Goal: Use online tool/utility: Utilize a website feature to perform a specific function

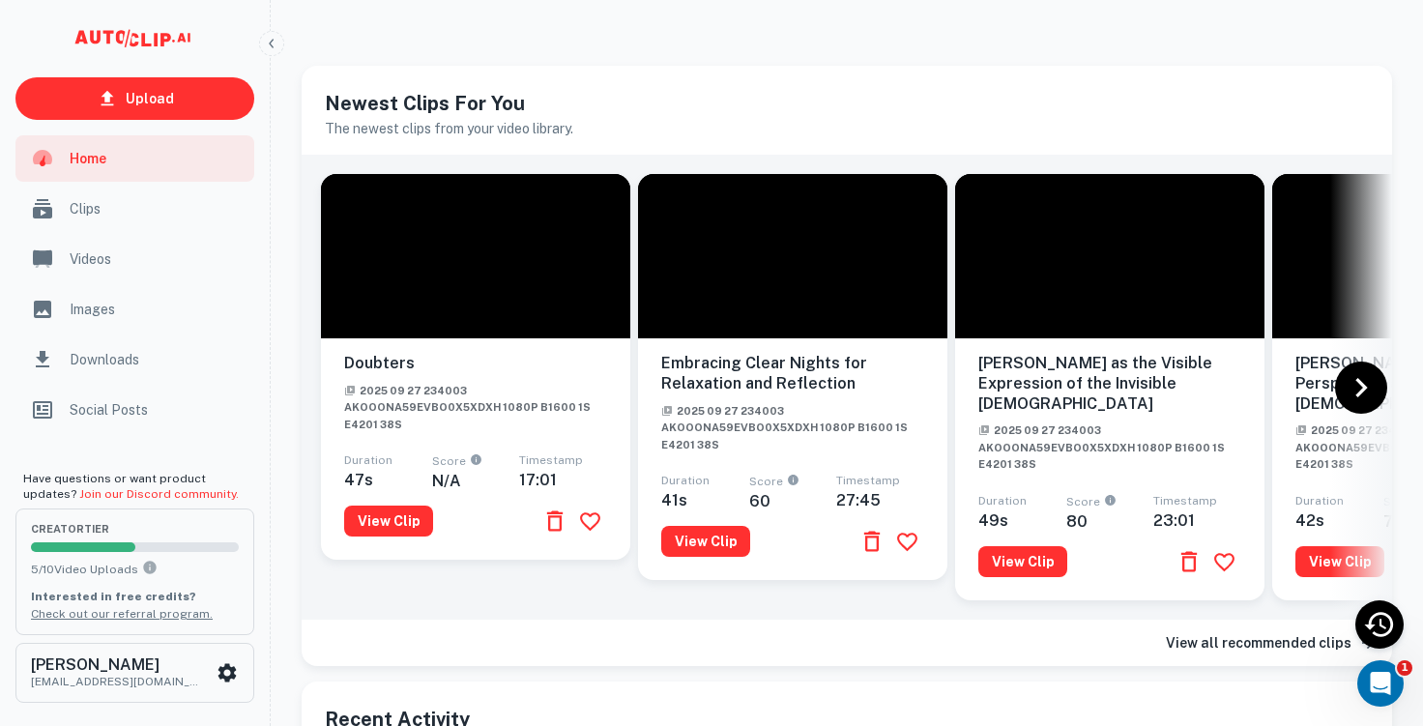
scroll to position [14, 0]
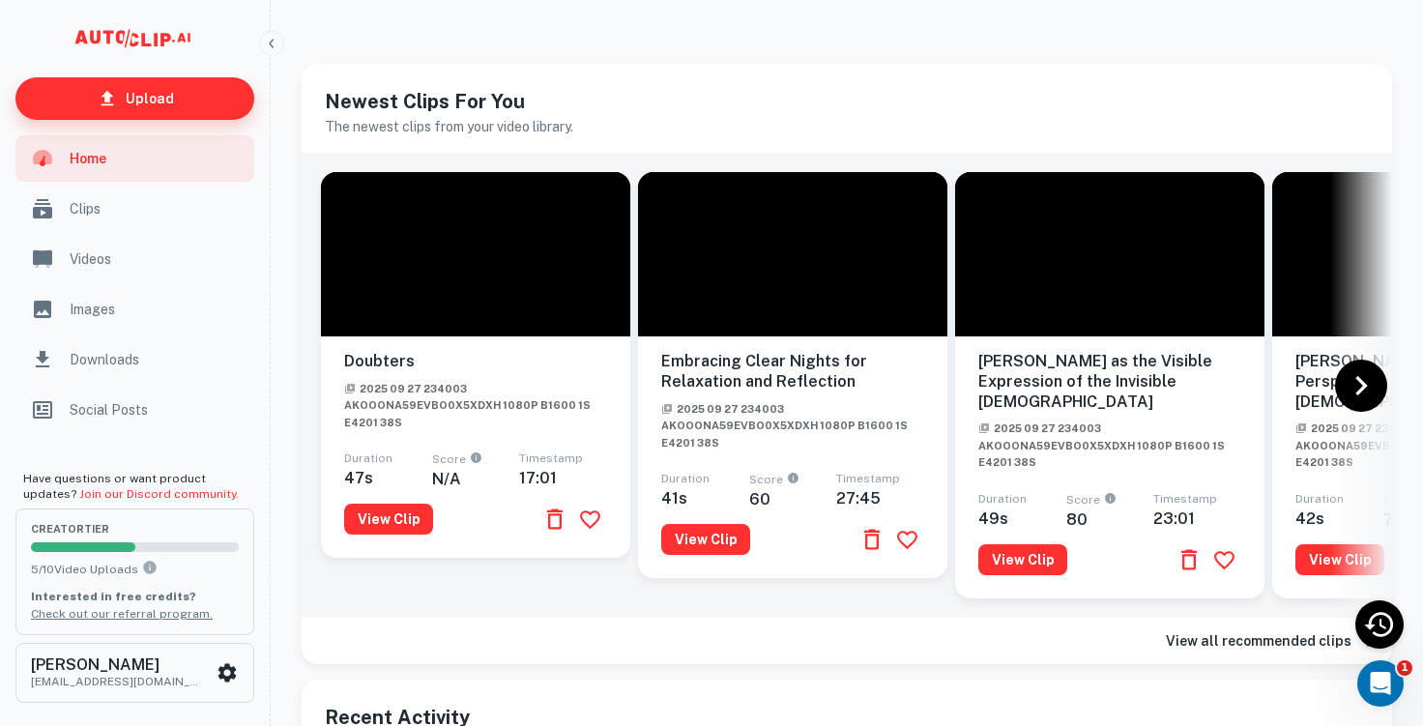
click at [156, 97] on p "Upload" at bounding box center [150, 98] width 48 height 21
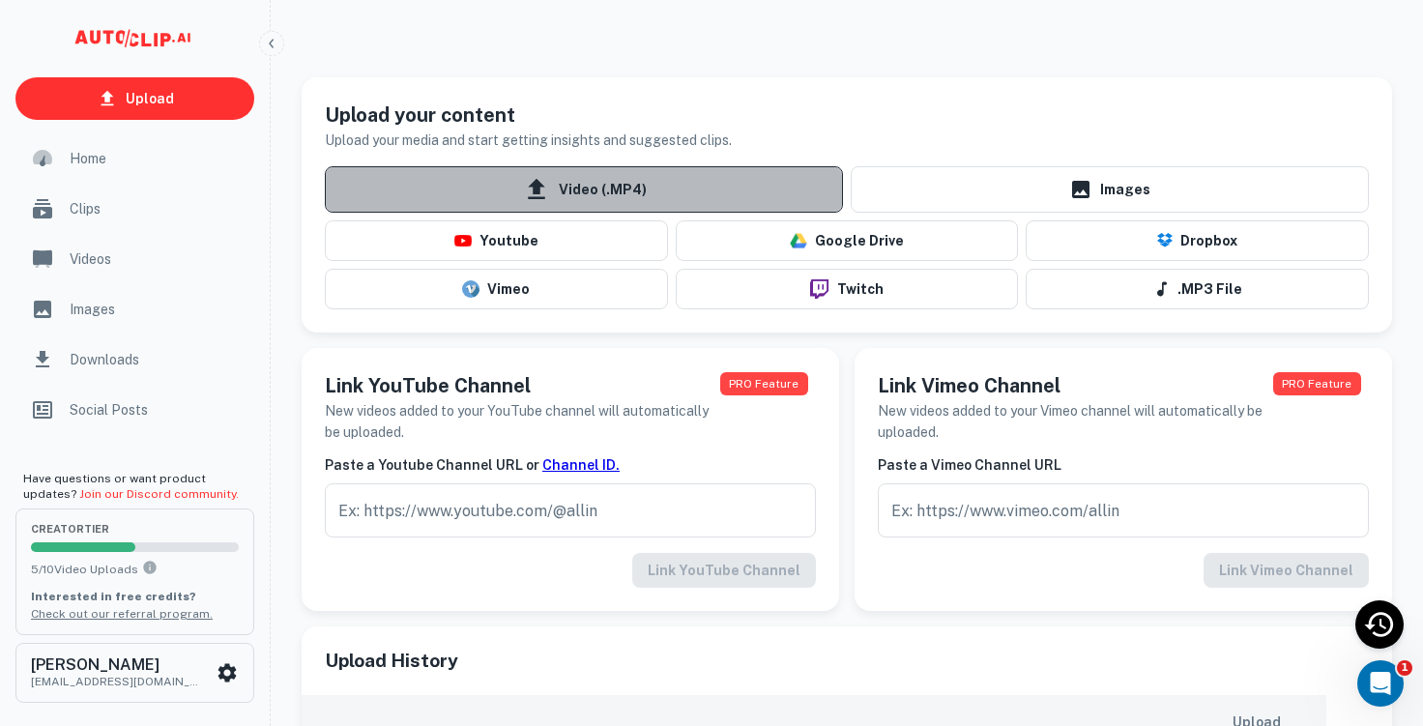
click at [502, 187] on span "Video (.MP4)" at bounding box center [584, 189] width 518 height 46
click at [0, 0] on input "Video (.MP4)" at bounding box center [0, 0] width 0 height 0
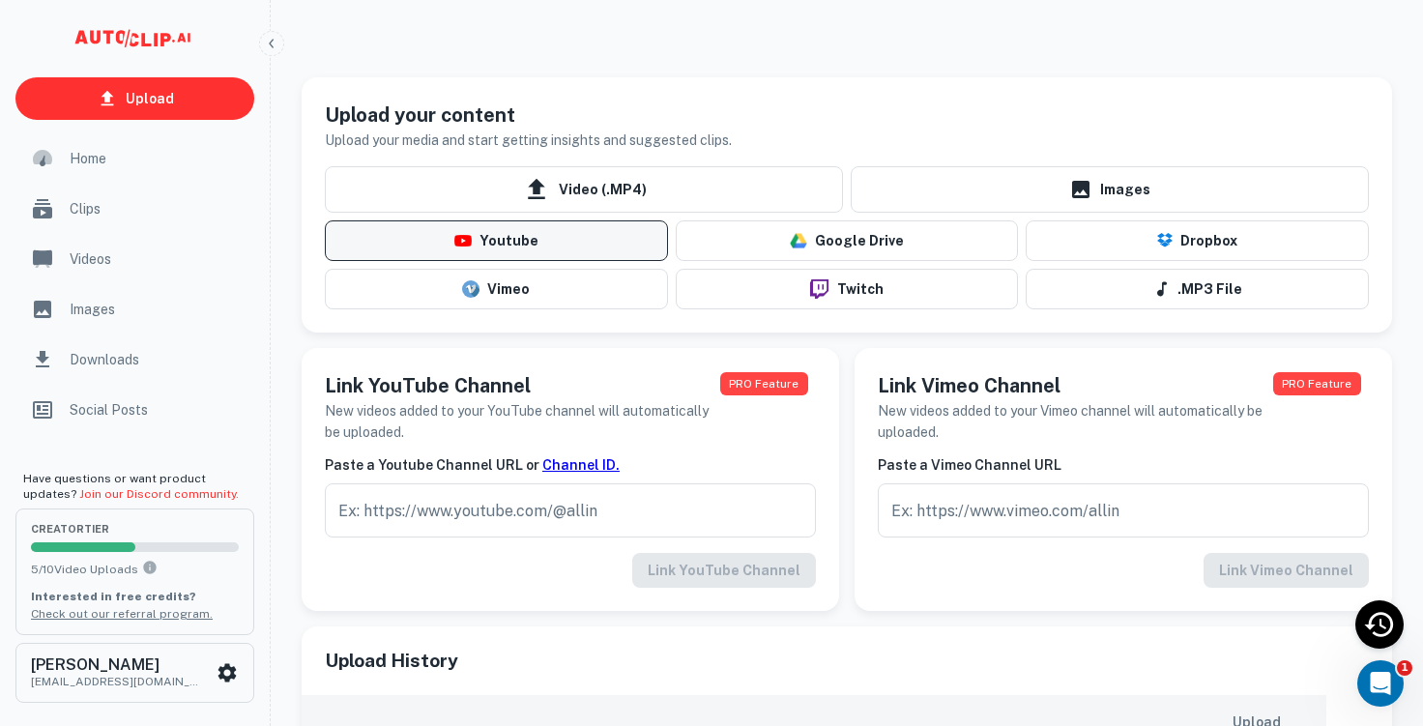
click at [481, 246] on button "Youtube" at bounding box center [496, 240] width 343 height 41
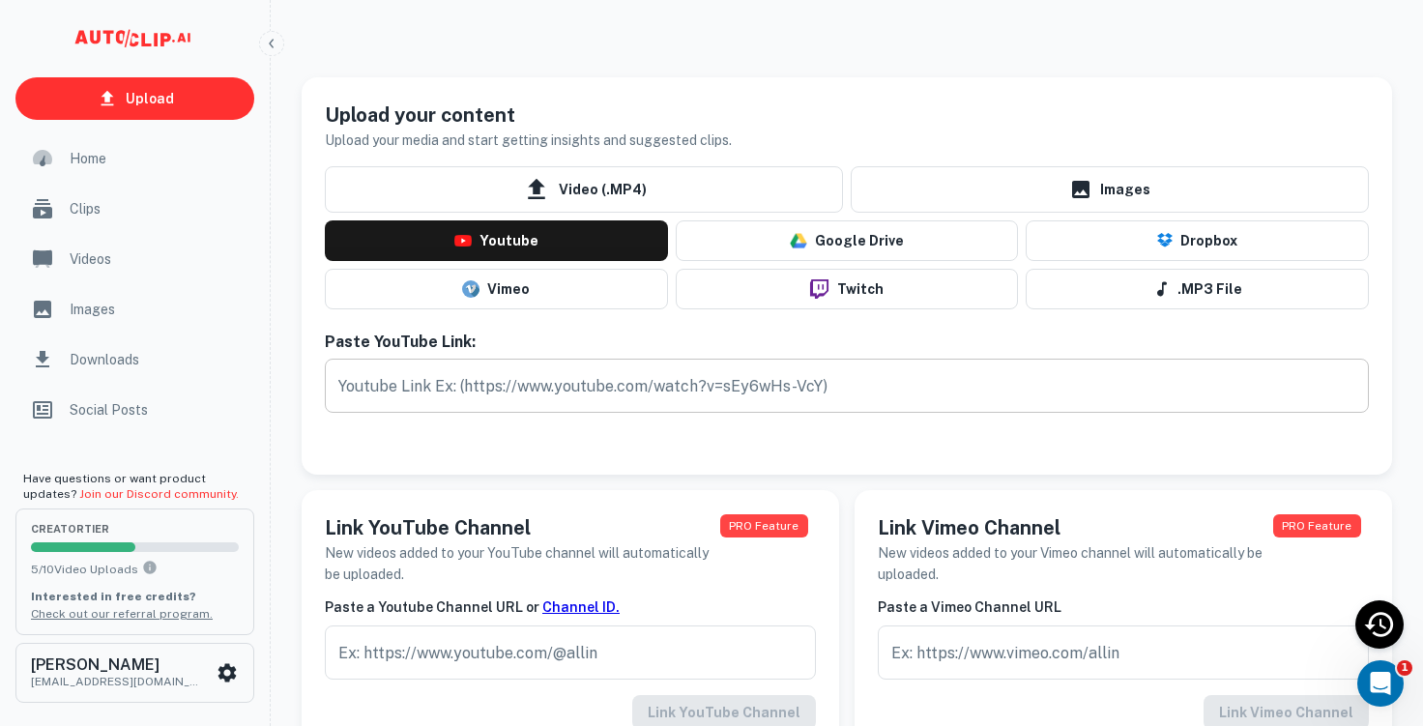
click at [487, 380] on input "text" at bounding box center [847, 386] width 1044 height 54
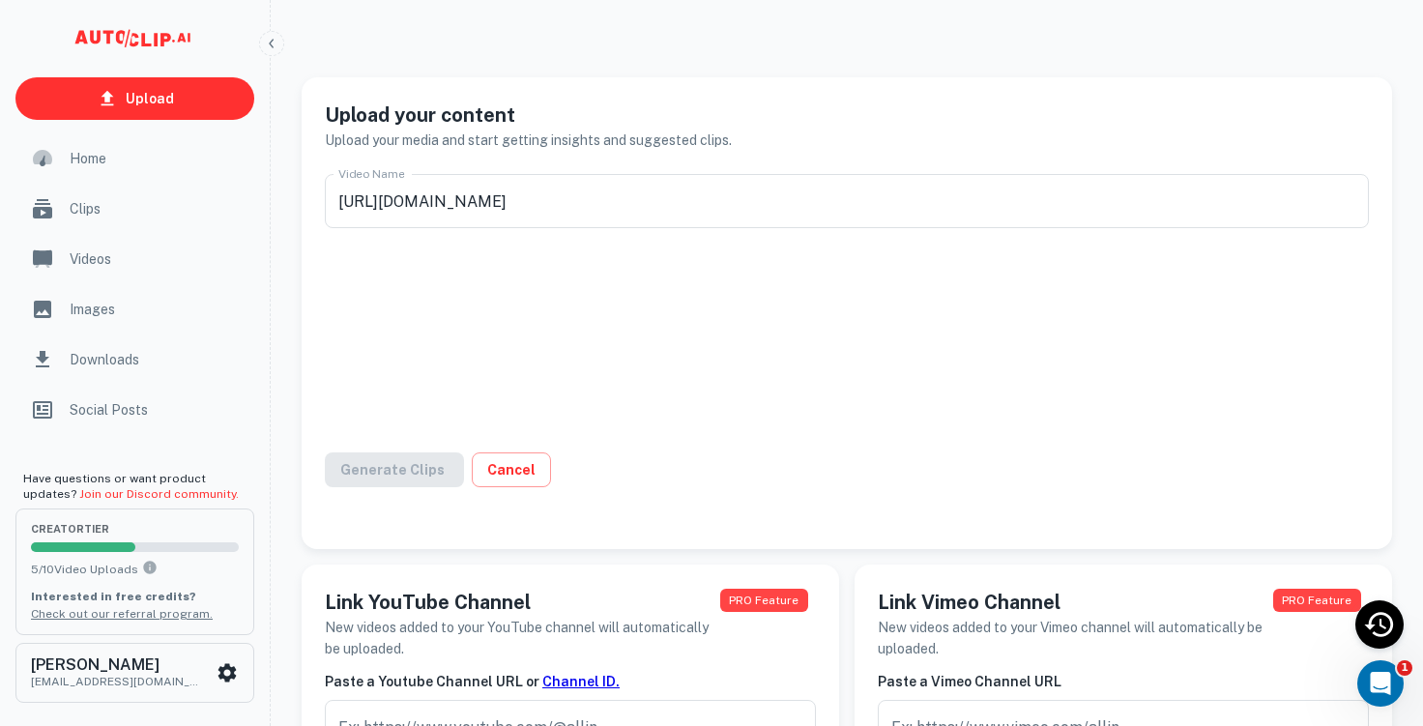
type input "Saturday Oct 4 5PM Skagit"
click at [381, 470] on button "Generate Clips" at bounding box center [404, 469] width 159 height 35
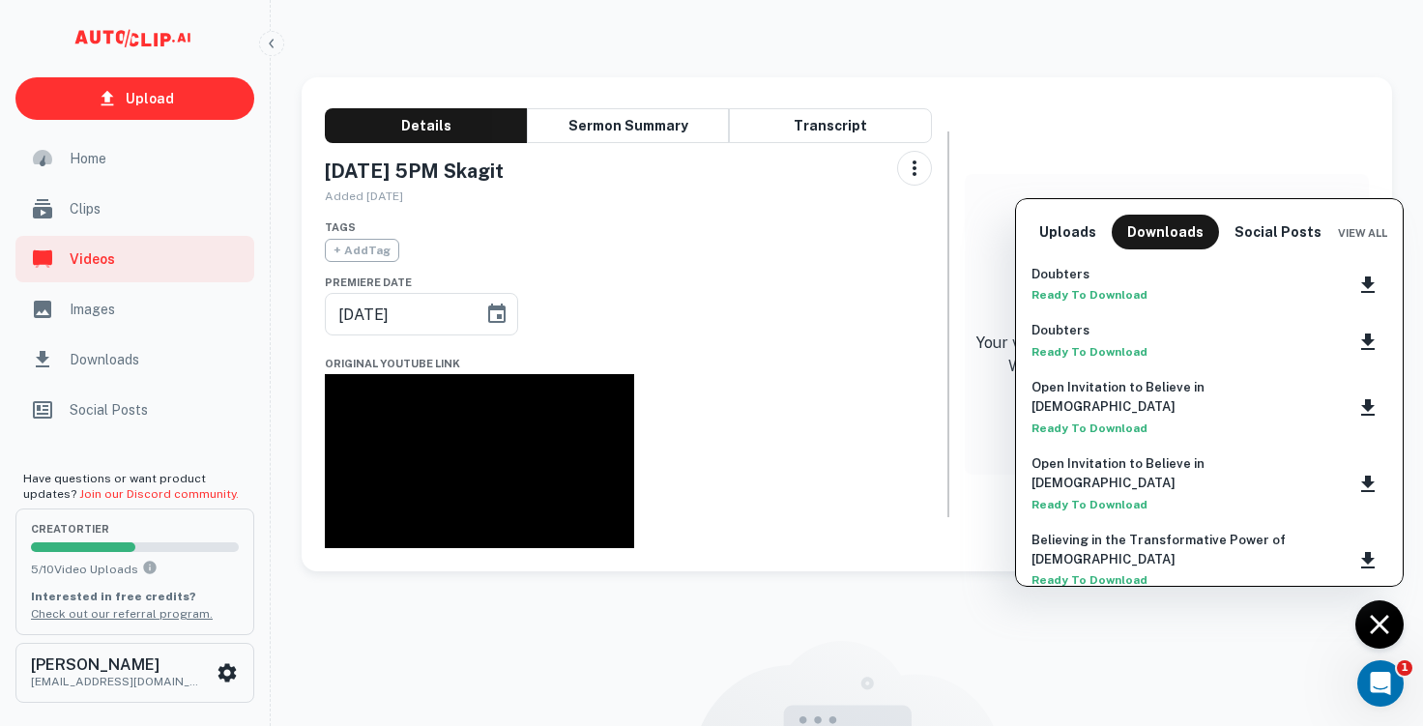
click at [93, 157] on div at bounding box center [711, 363] width 1423 height 726
